Goal: Task Accomplishment & Management: Use online tool/utility

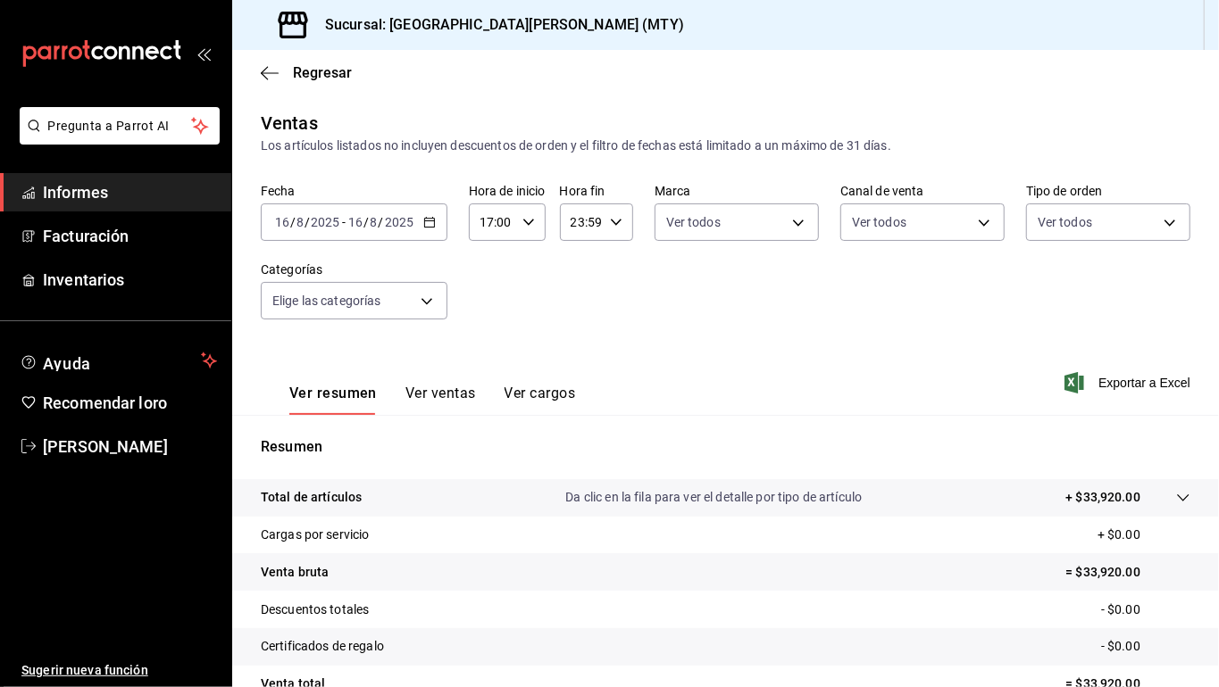
scroll to position [168, 0]
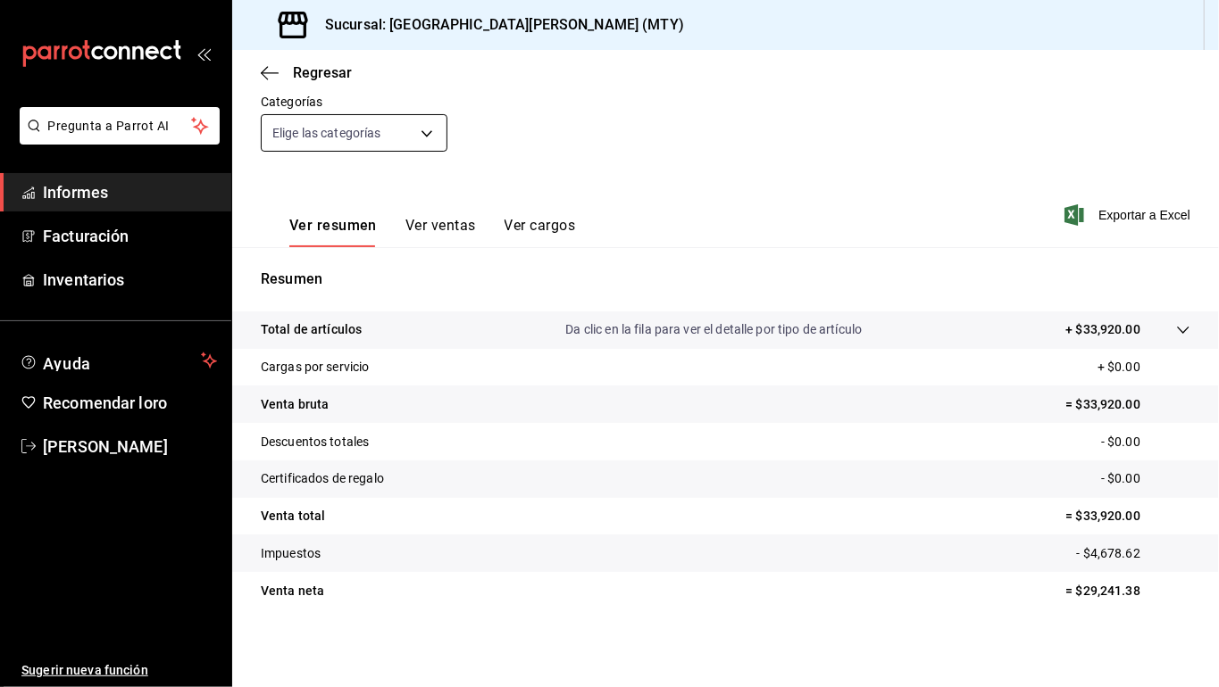
click at [434, 132] on body "Pregunta a Parrot AI Informes Facturación Inventarios Ayuda Recomendar loro [PE…" at bounding box center [609, 343] width 1219 height 687
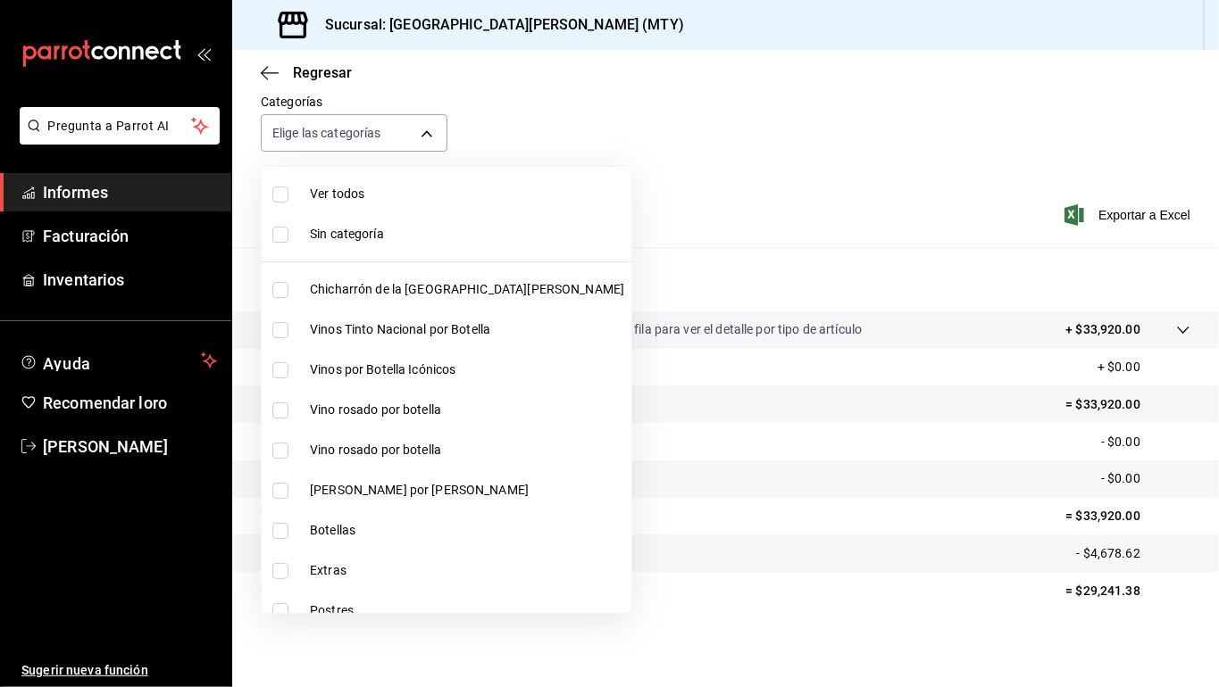
click at [673, 151] on div at bounding box center [609, 343] width 1219 height 687
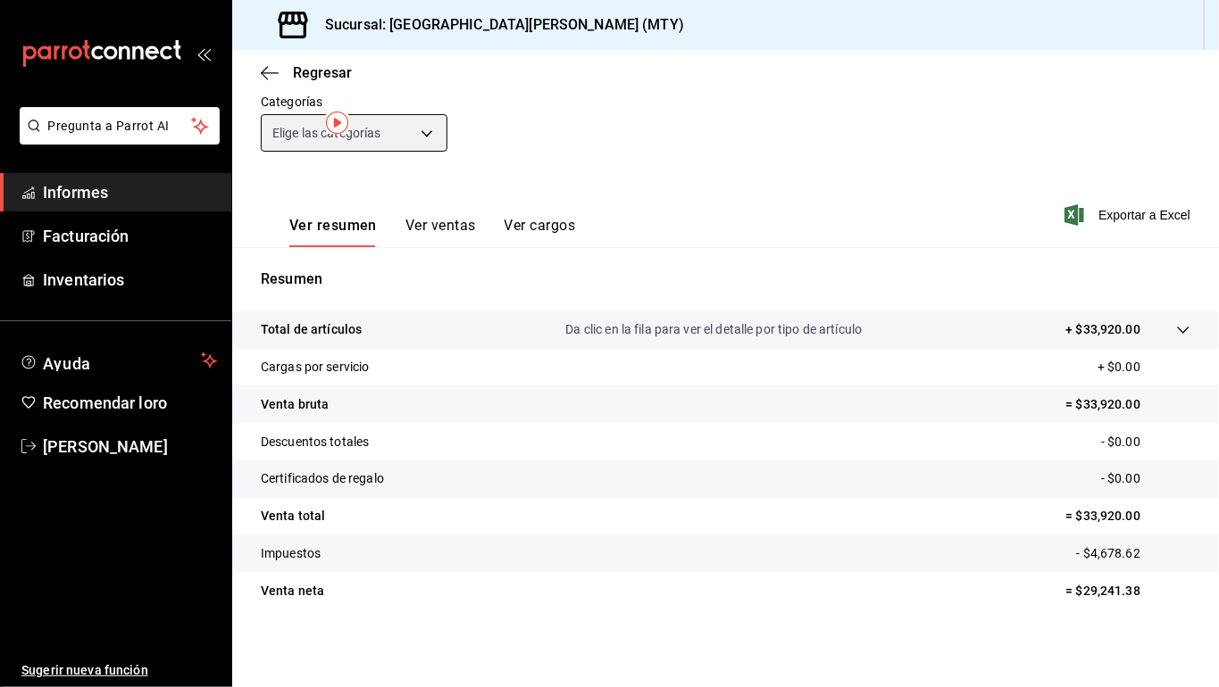
scroll to position [0, 0]
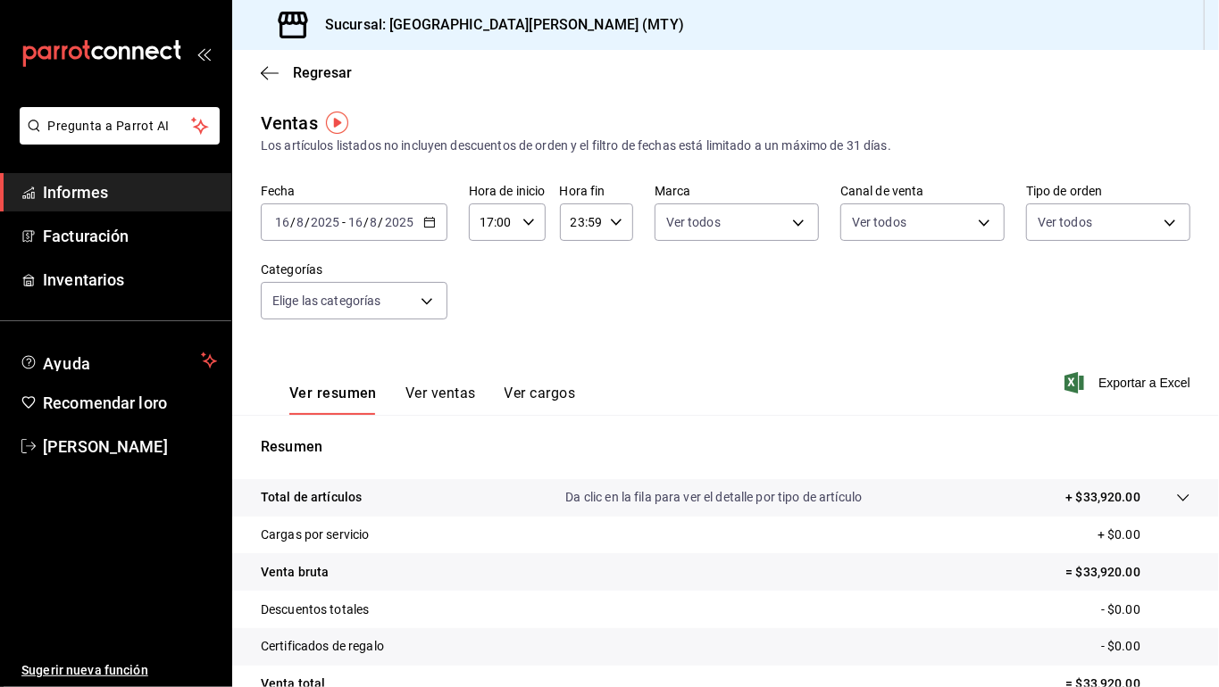
click at [546, 225] on div "Hora de inicio 17:00 Hora de inicio Hora fin 23:59 Hora fin" at bounding box center [551, 212] width 164 height 57
click at [541, 221] on div "17:00 Hora de inicio" at bounding box center [507, 222] width 77 height 37
drag, startPoint x: 479, startPoint y: 361, endPoint x: 596, endPoint y: 279, distance: 142.4
click at [482, 364] on button "23" at bounding box center [488, 368] width 32 height 36
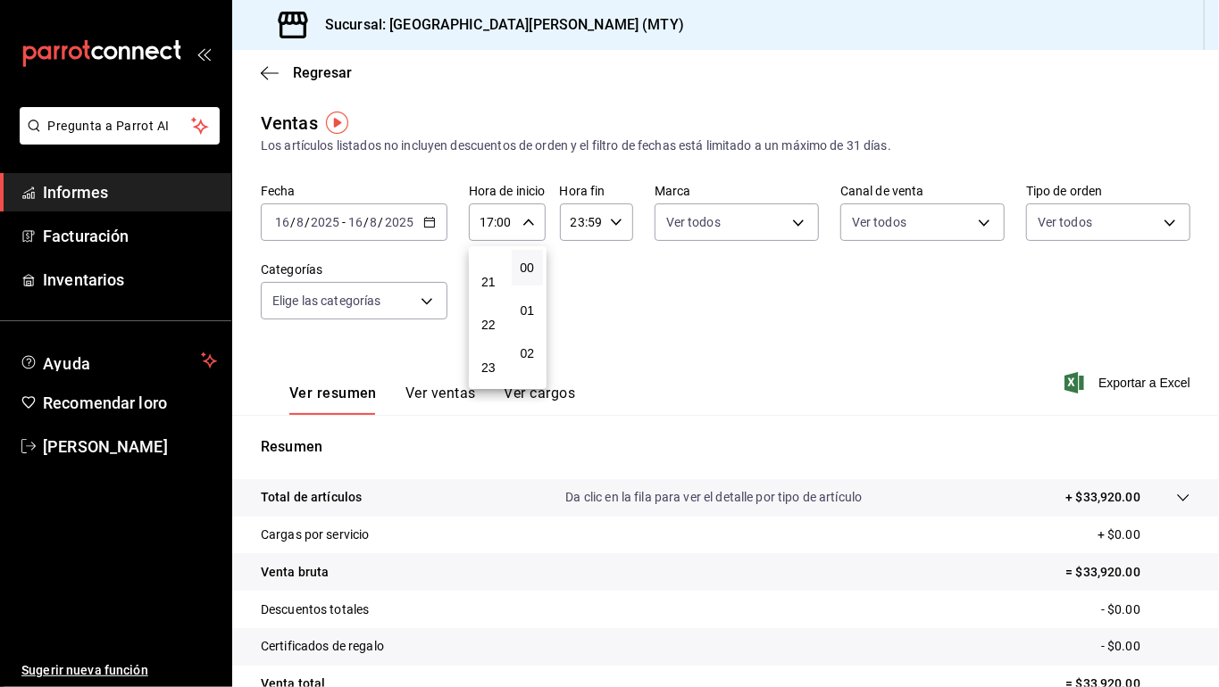
type input "23:00"
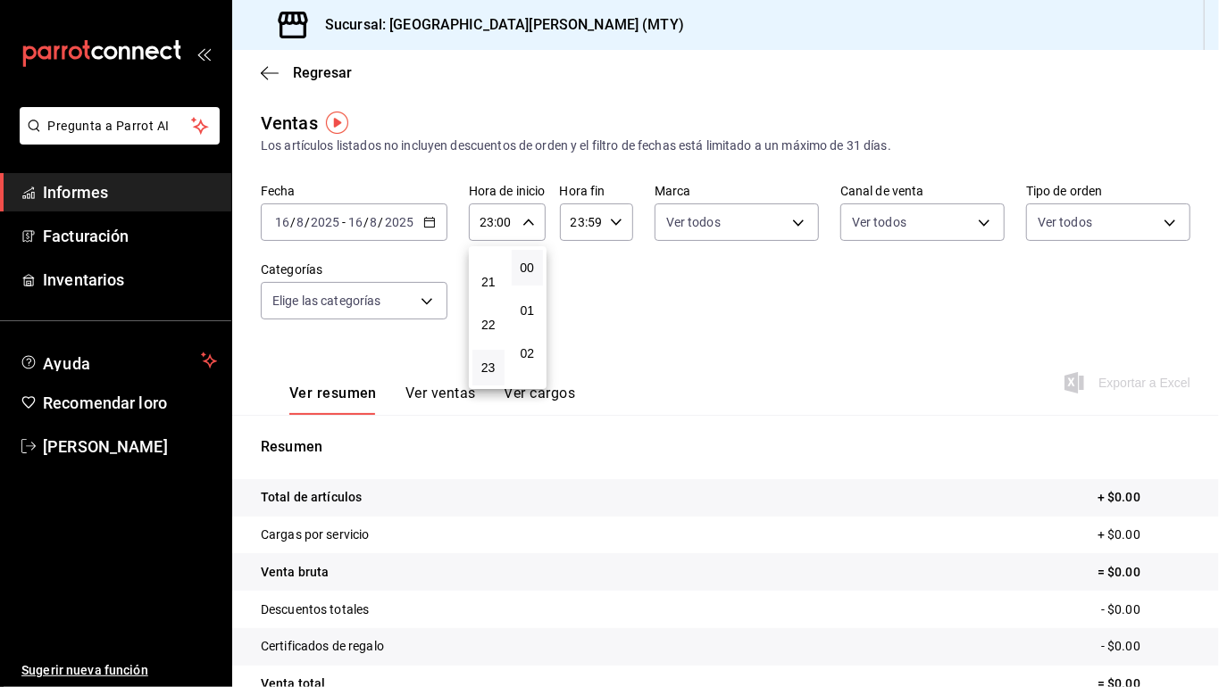
click at [272, 77] on div at bounding box center [609, 343] width 1219 height 687
click at [318, 71] on font "Regresar" at bounding box center [322, 72] width 59 height 17
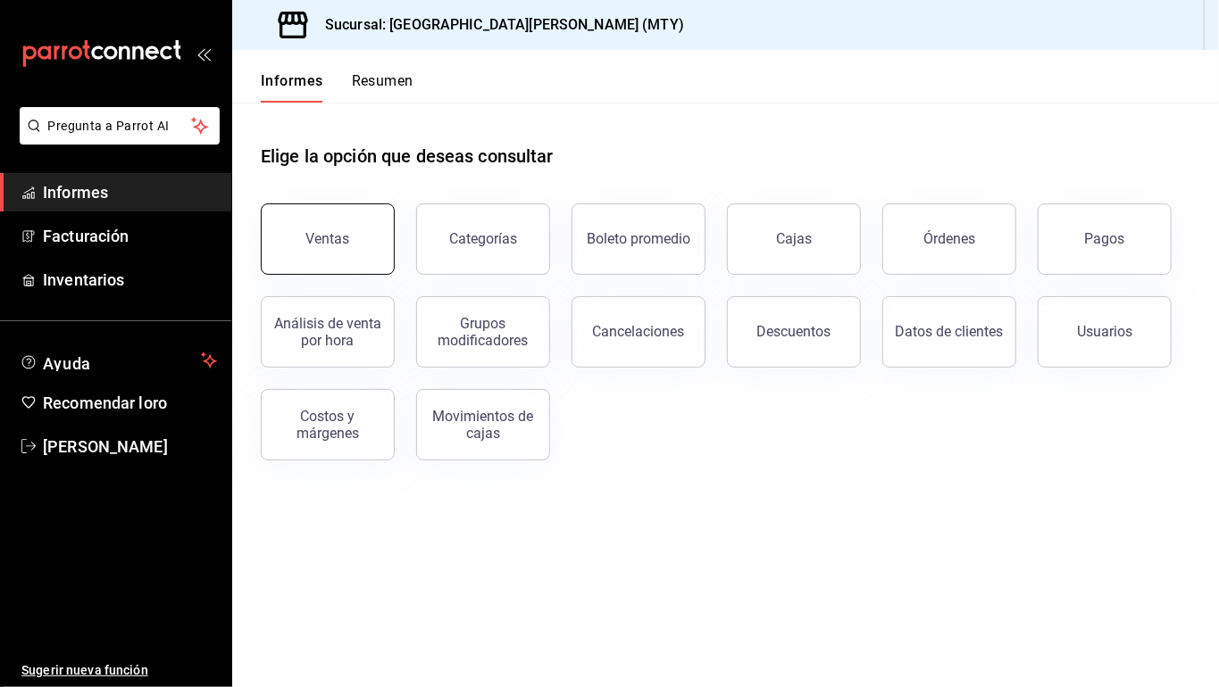
click at [348, 232] on button "Ventas" at bounding box center [328, 239] width 134 height 71
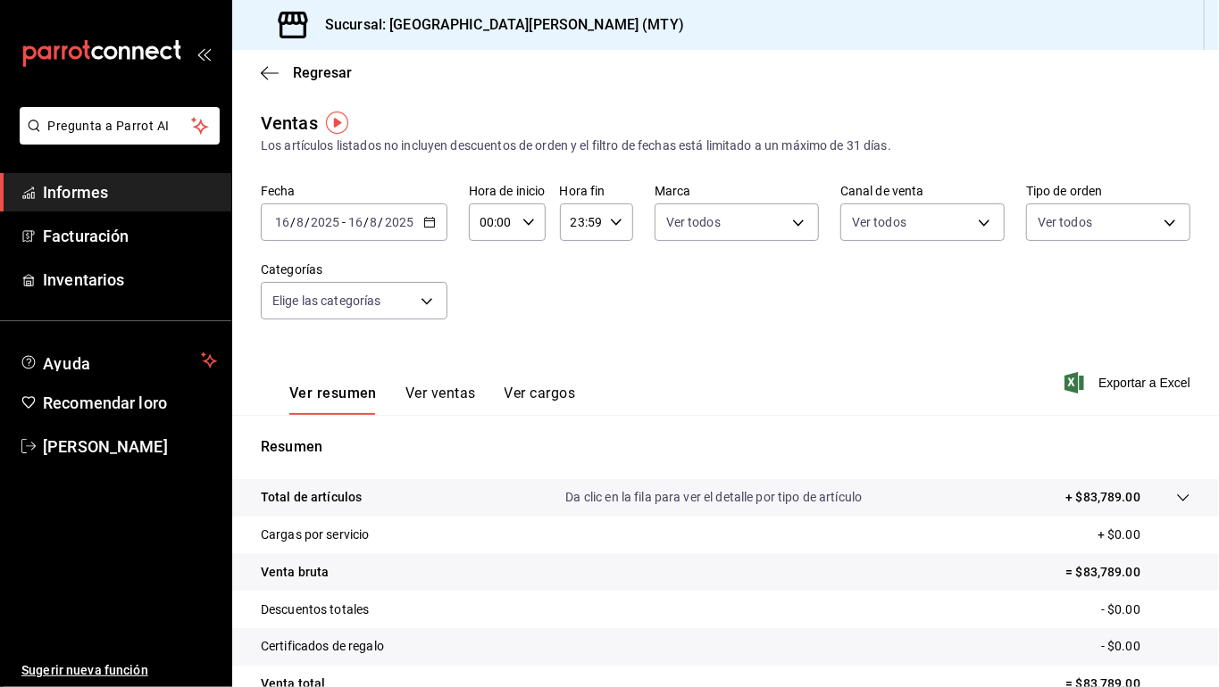
click at [610, 221] on icon "button" at bounding box center [616, 222] width 12 height 12
click at [898, 407] on div at bounding box center [609, 343] width 1219 height 687
click at [854, 396] on div "Ver resumen Ver ventas Ver cargos Exportar a Excel" at bounding box center [725, 378] width 986 height 74
